Goal: Transaction & Acquisition: Purchase product/service

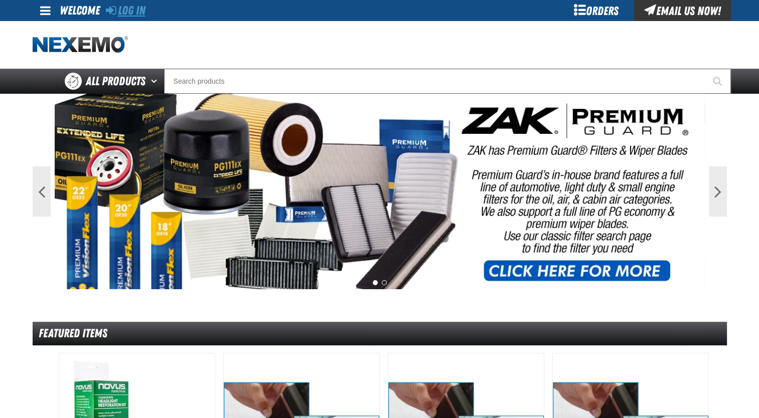
click at [139, 14] on link "Log In" at bounding box center [126, 11] width 40 height 14
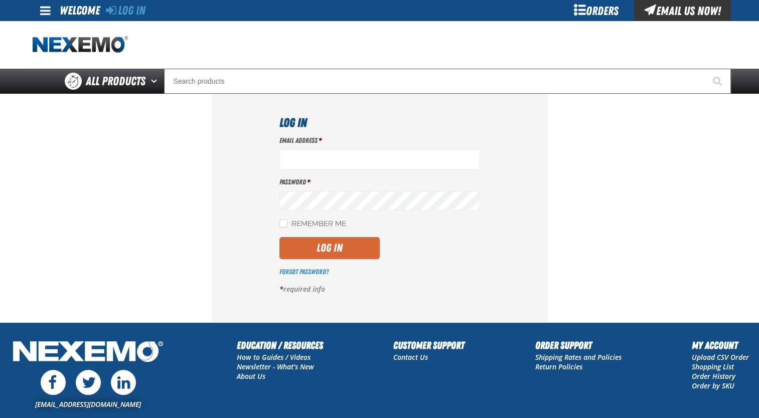
type input "jmolina@zakproducts.com"
click at [356, 248] on button "Log In" at bounding box center [329, 248] width 100 height 22
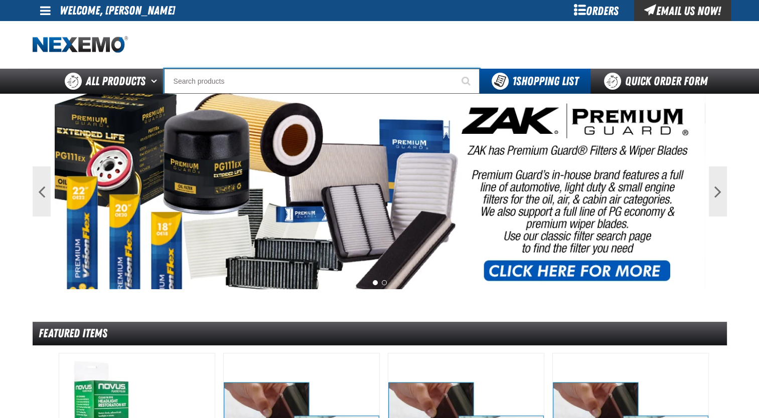
click at [276, 91] on input "Search" at bounding box center [322, 81] width 316 height 25
paste input "PA99267"
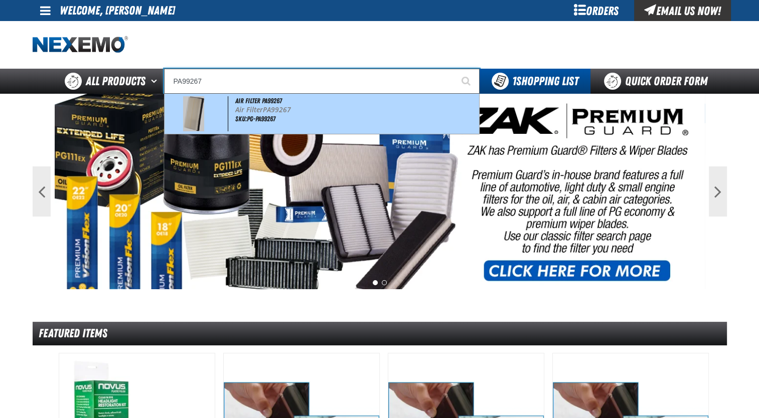
click at [277, 111] on span "PA99267" at bounding box center [277, 110] width 28 height 10
type input "Air Filter PA99267"
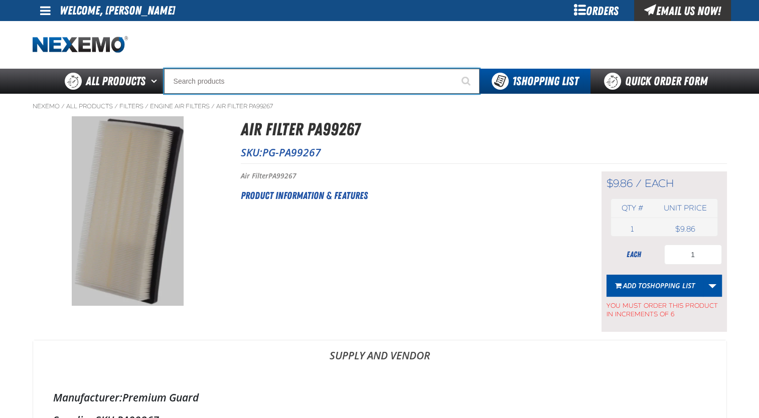
click at [383, 78] on input "Search" at bounding box center [322, 81] width 316 height 25
paste input "PA99265"
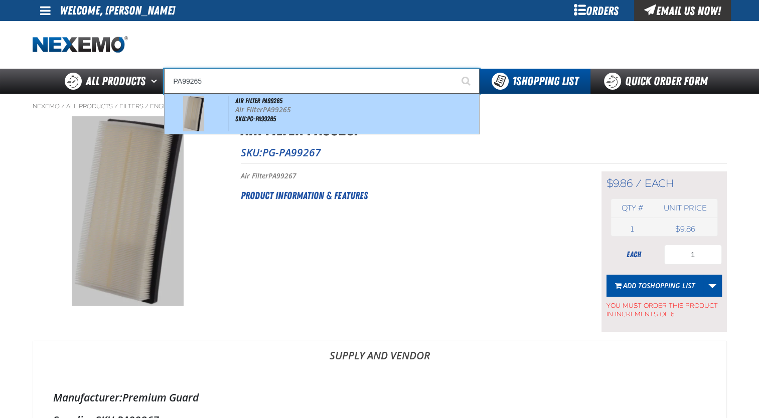
click at [383, 95] on div "Air Filter PA99265 Air Filter PA99265 SKU:PG-PA99265" at bounding box center [322, 114] width 315 height 40
type input "Air Filter PA99265"
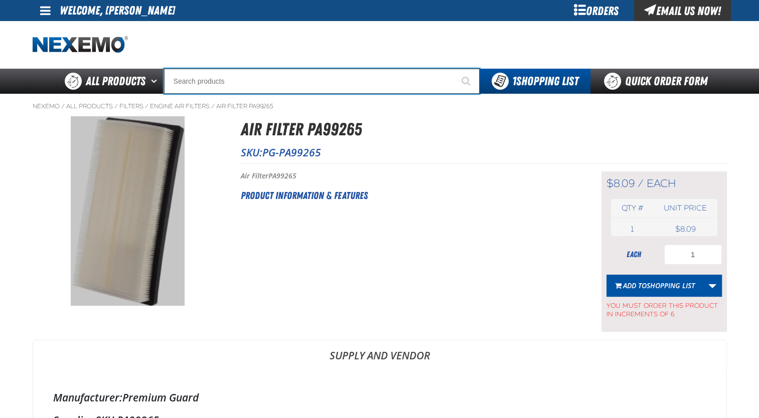
click at [373, 83] on input "Search" at bounding box center [322, 81] width 316 height 25
paste input "PA99877"
type input "PA99877"
click at [454, 69] on button "Start Searching" at bounding box center [466, 81] width 25 height 25
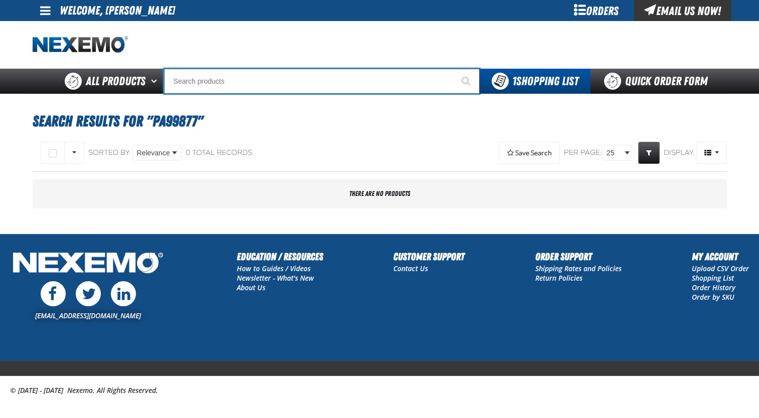
click at [343, 87] on input "Search" at bounding box center [322, 81] width 316 height 25
paste input "PA8172"
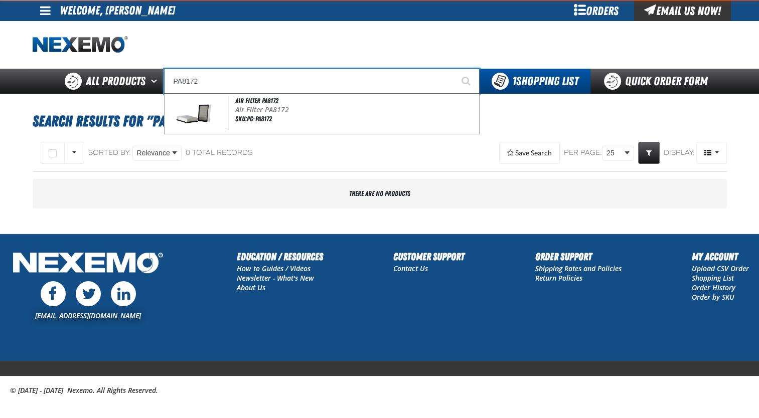
type input "PA8172"
click at [454, 69] on button "Start Searching" at bounding box center [466, 81] width 25 height 25
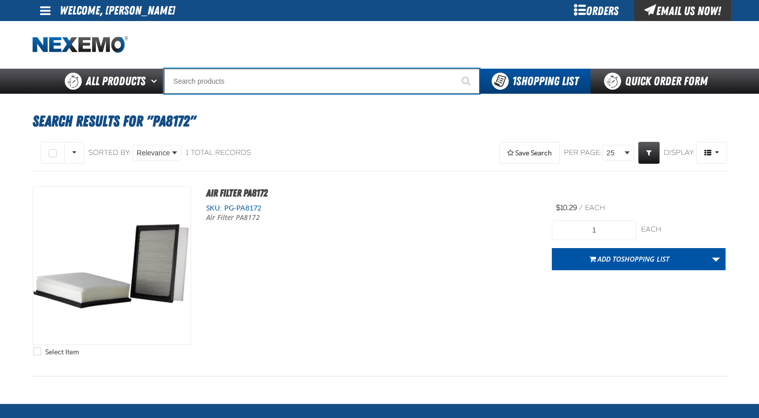
click at [288, 89] on input "Search" at bounding box center [322, 81] width 316 height 25
paste input "PC99456"
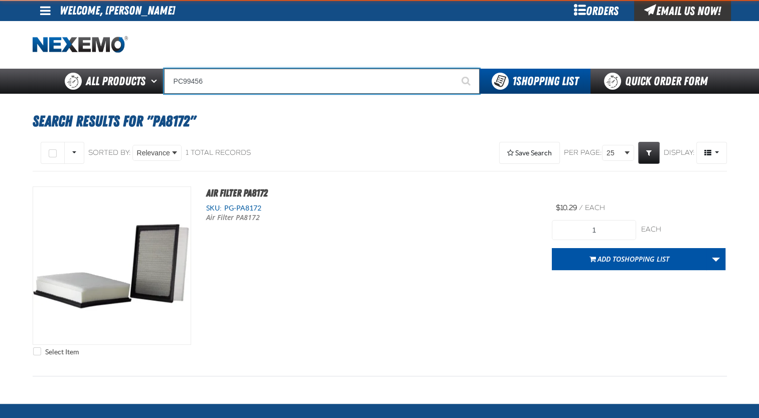
type input "PC99456"
click at [454, 69] on button "Start Searching" at bounding box center [466, 81] width 25 height 25
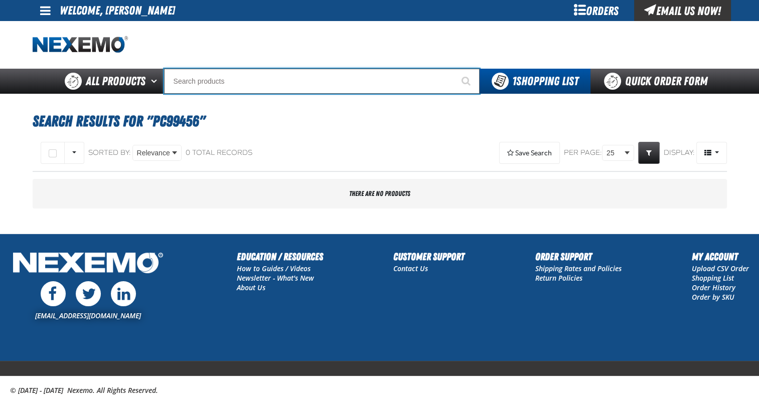
click at [273, 83] on input "Search" at bounding box center [322, 81] width 316 height 25
paste input "PC5644"
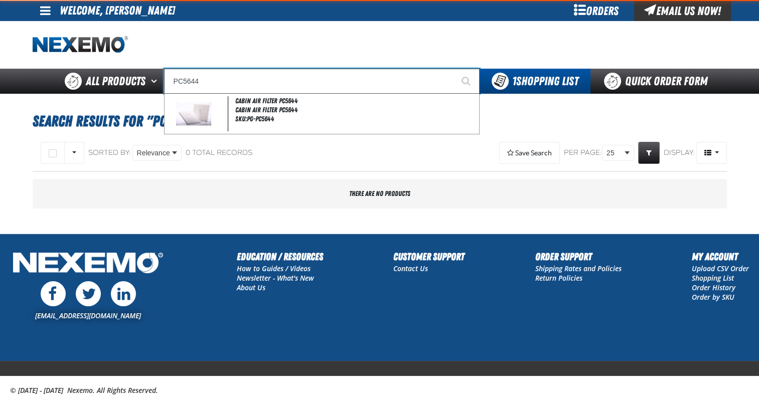
type input "PC5644"
click at [454, 69] on button "Start Searching" at bounding box center [466, 81] width 25 height 25
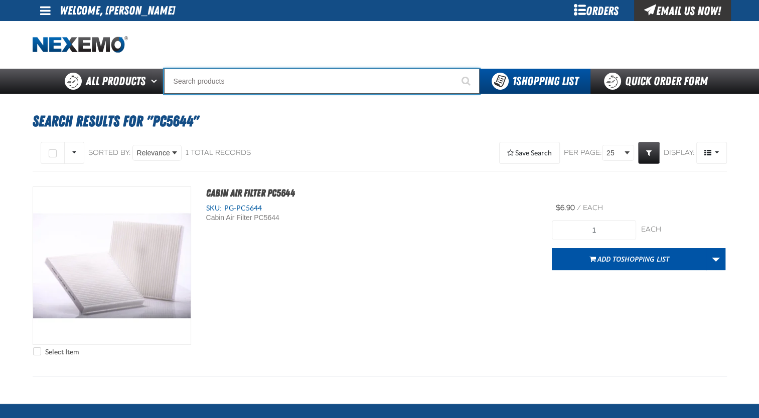
click at [332, 81] on input "Search" at bounding box center [322, 81] width 316 height 25
paste input "PC5667"
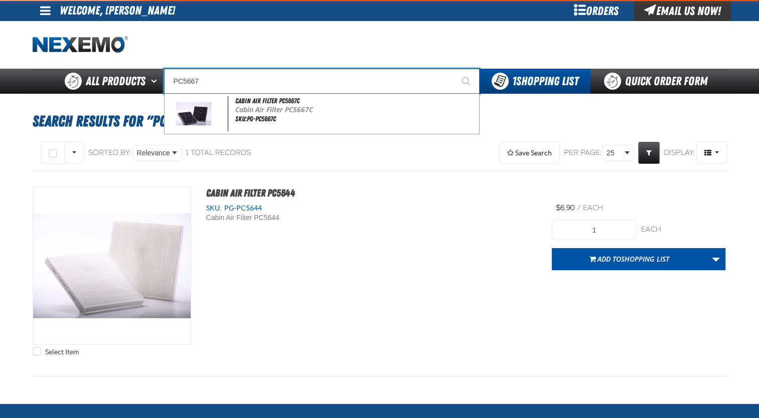
type input "PC5667"
click at [454, 69] on button "Start Searching" at bounding box center [466, 81] width 25 height 25
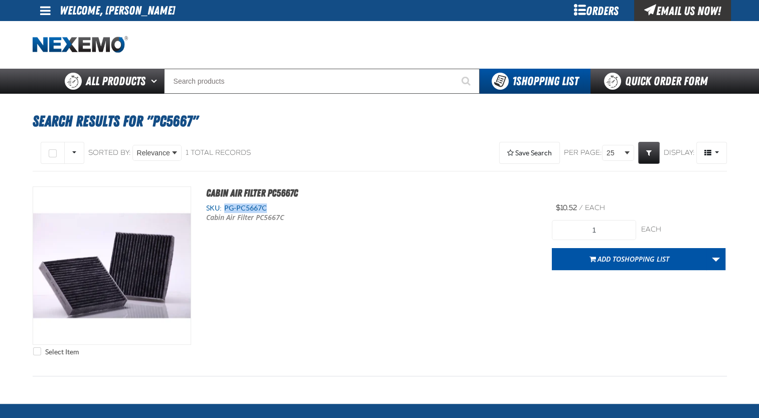
drag, startPoint x: 275, startPoint y: 210, endPoint x: 227, endPoint y: 211, distance: 48.2
click at [227, 211] on div "SKU: PG-PC5667C" at bounding box center [371, 209] width 331 height 10
click at [348, 279] on div "Select Item Cabin Air Filter PC5667C SKU: PG-PC5667C Cabin Air Filter PC5667C" at bounding box center [380, 274] width 694 height 175
